Goal: Complete application form

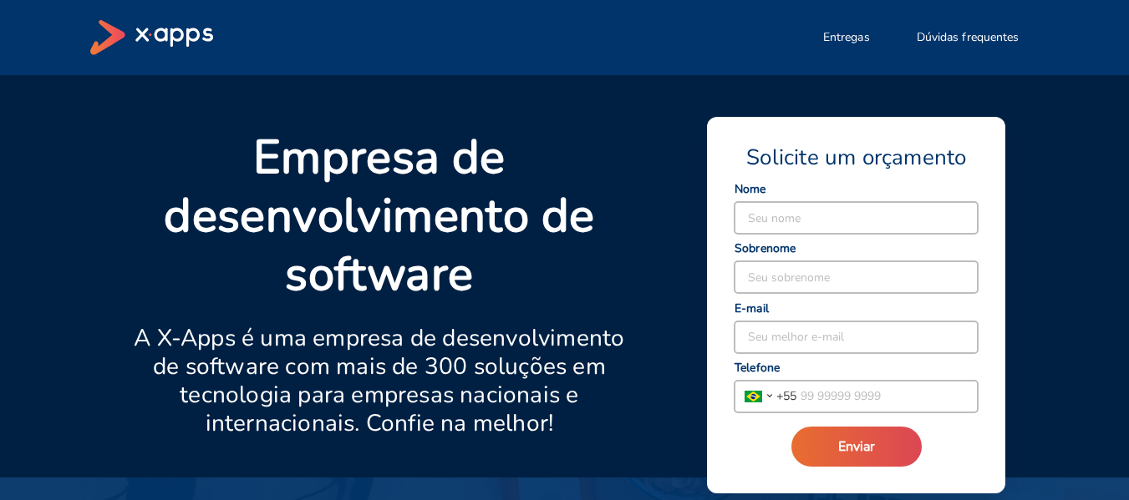
click at [878, 223] on input at bounding box center [855, 218] width 243 height 32
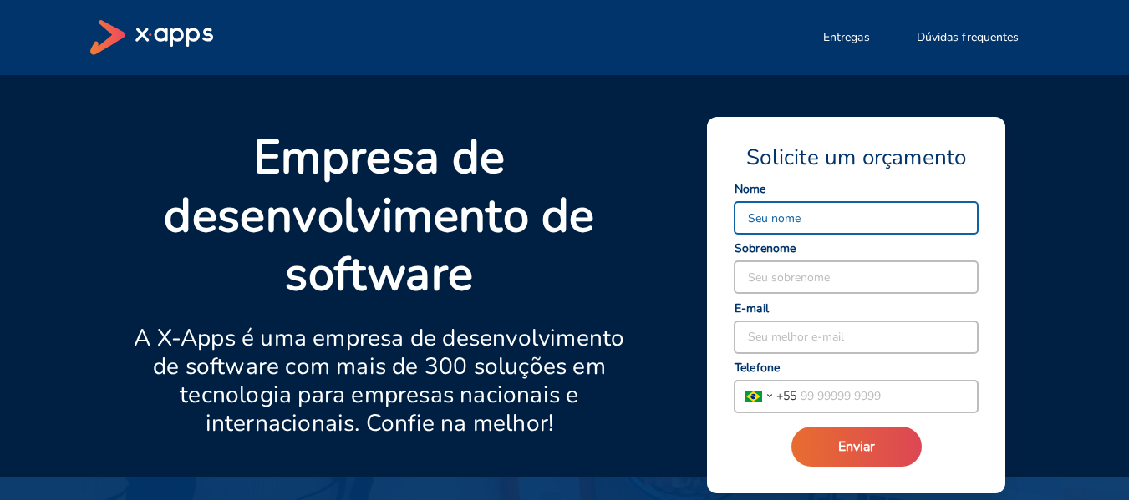
click at [813, 224] on input at bounding box center [855, 218] width 243 height 32
type input "r"
type input "Renan"
click at [869, 289] on input at bounding box center [855, 278] width 243 height 32
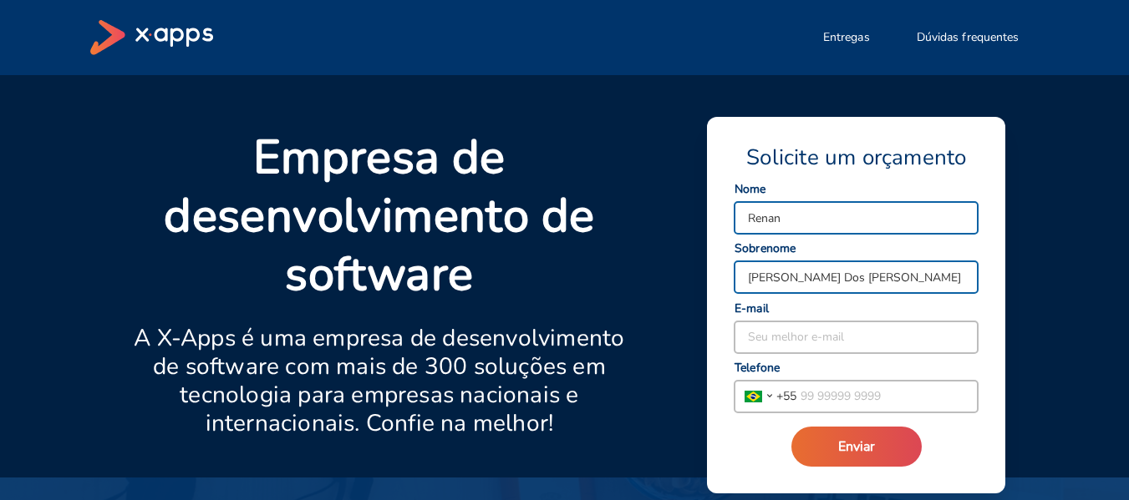
type input "[PERSON_NAME] Dos [PERSON_NAME]"
click at [897, 333] on input at bounding box center [855, 338] width 243 height 32
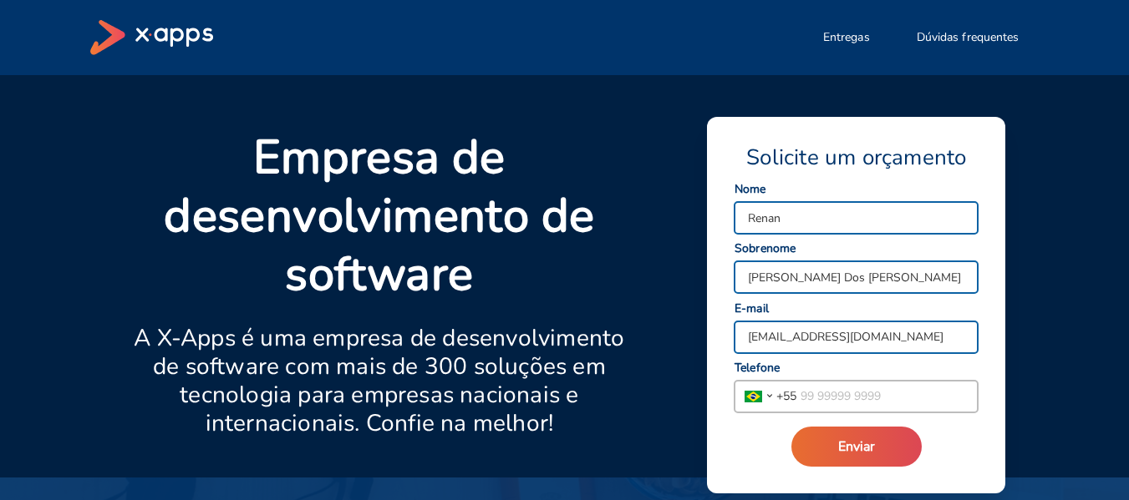
type input "[EMAIL_ADDRESS][DOMAIN_NAME]"
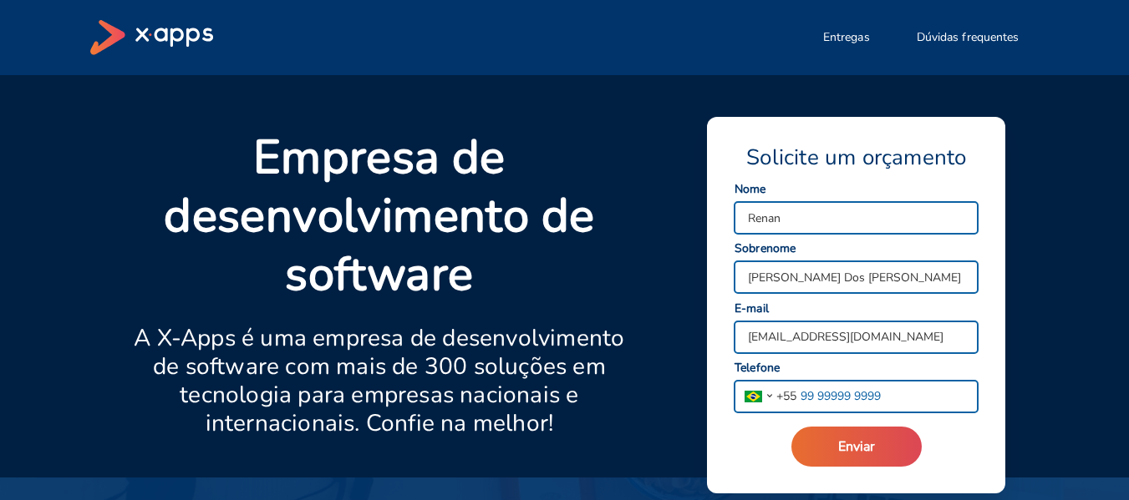
click at [900, 387] on input "tel" at bounding box center [886, 397] width 181 height 32
type input "[PHONE_NUMBER]"
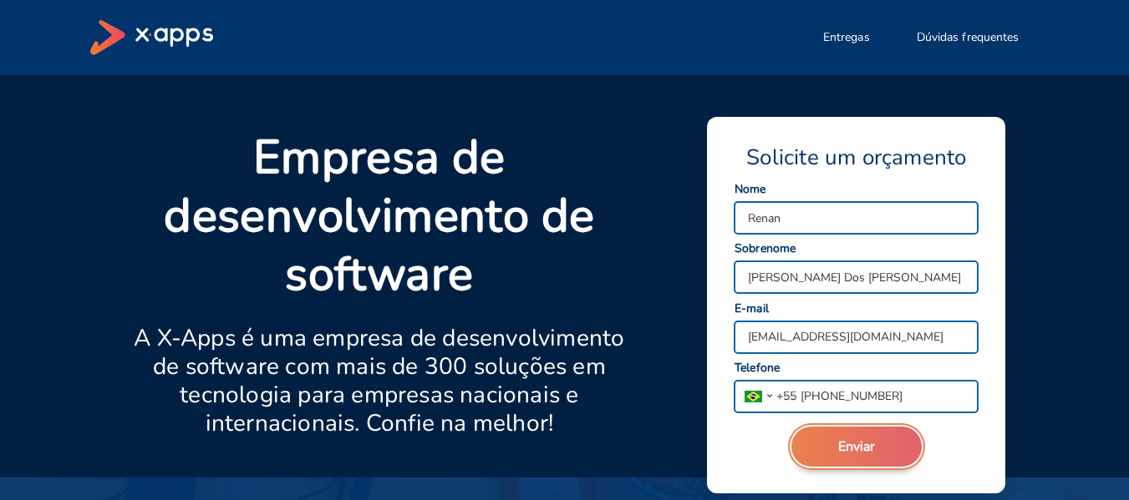
click at [827, 440] on button "Enviar" at bounding box center [856, 447] width 130 height 40
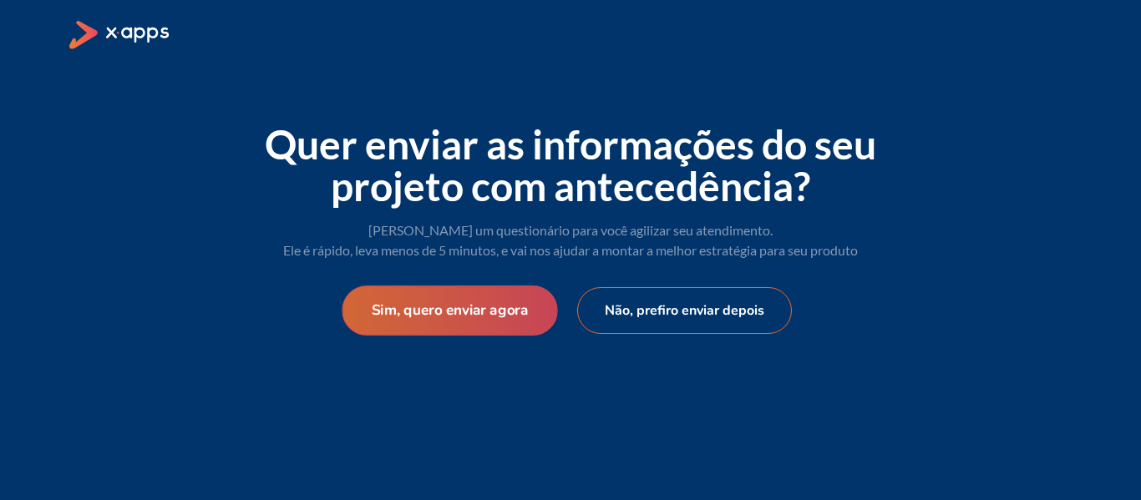
click at [481, 299] on button "Sim, quero enviar agora" at bounding box center [450, 311] width 216 height 50
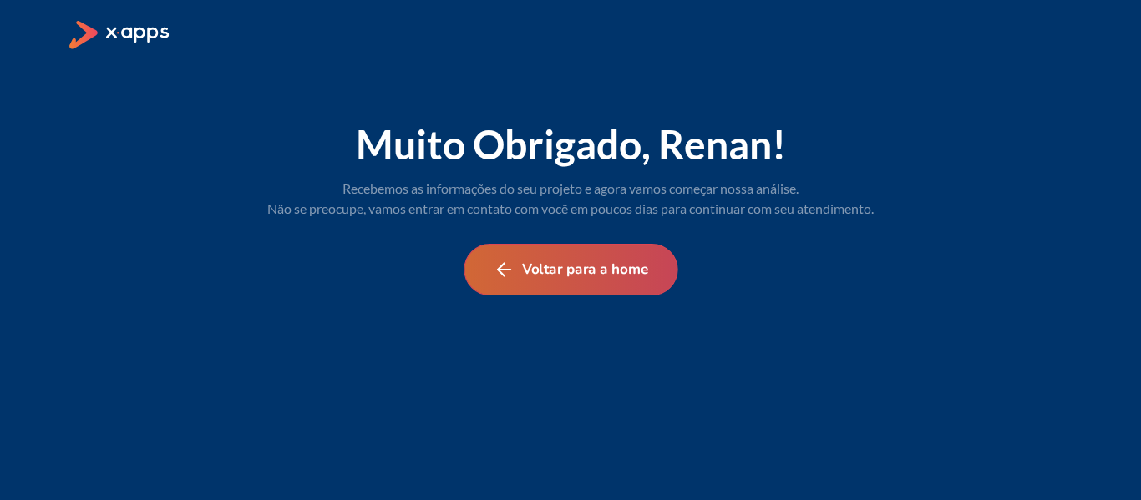
click at [545, 282] on button "Voltar para a home" at bounding box center [571, 270] width 214 height 52
